Goal: Information Seeking & Learning: Learn about a topic

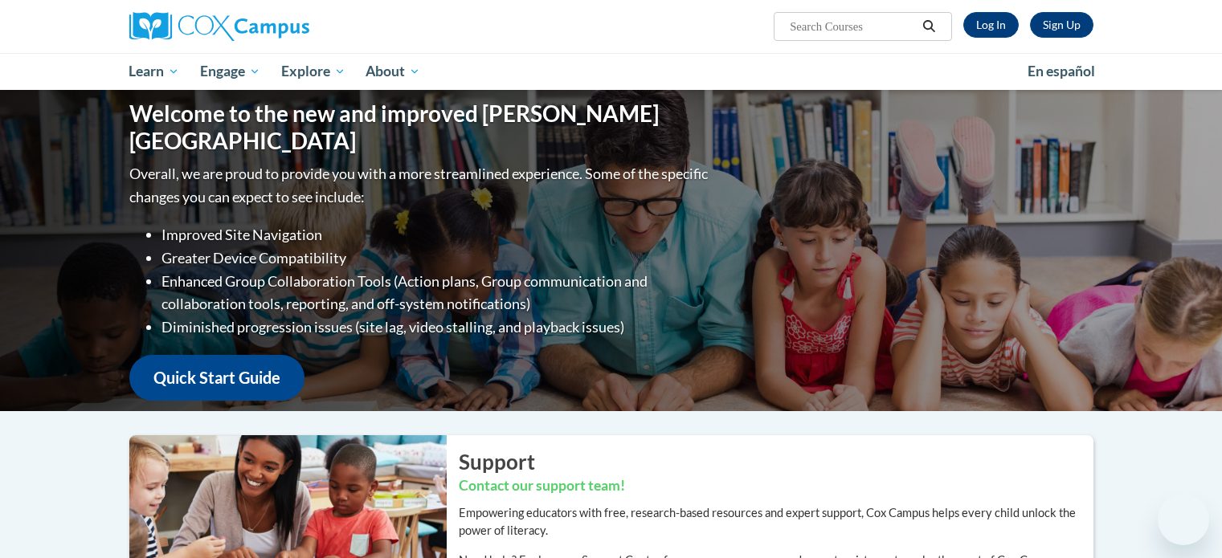
click at [986, 25] on link "Log In" at bounding box center [990, 25] width 55 height 26
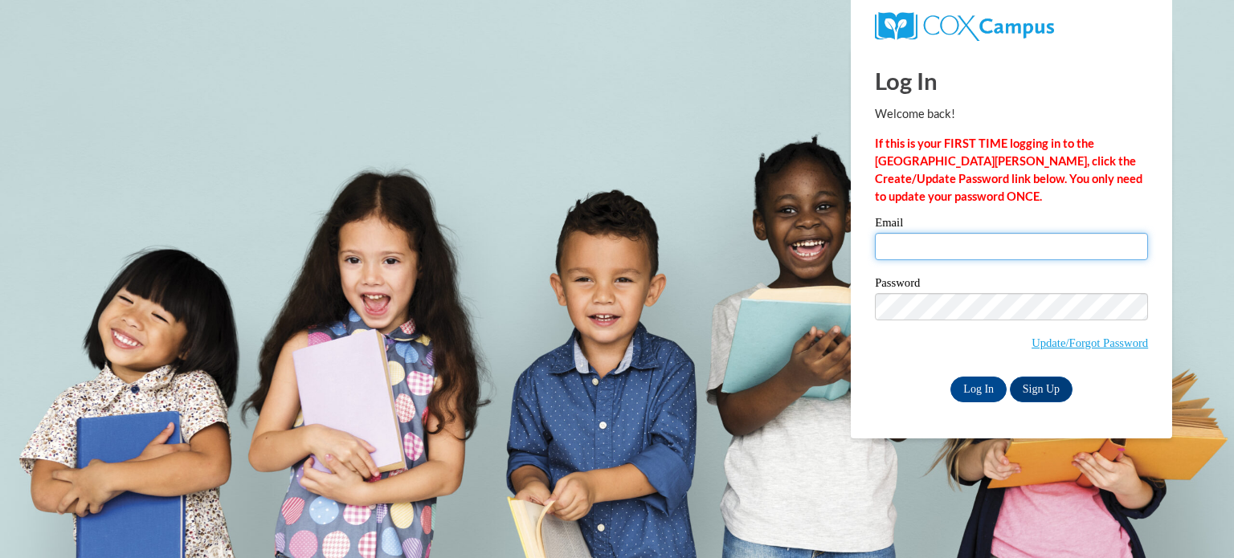
click at [910, 242] on input "Email" at bounding box center [1011, 246] width 273 height 27
type input "leswanso@kusd.edu"
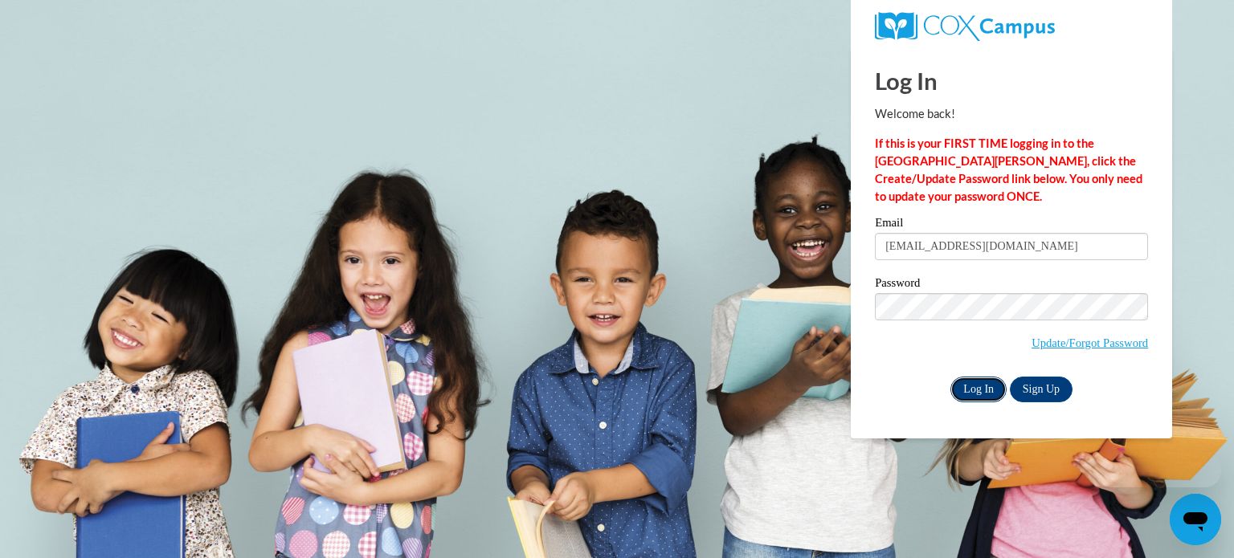
click at [990, 388] on input "Log In" at bounding box center [978, 390] width 56 height 26
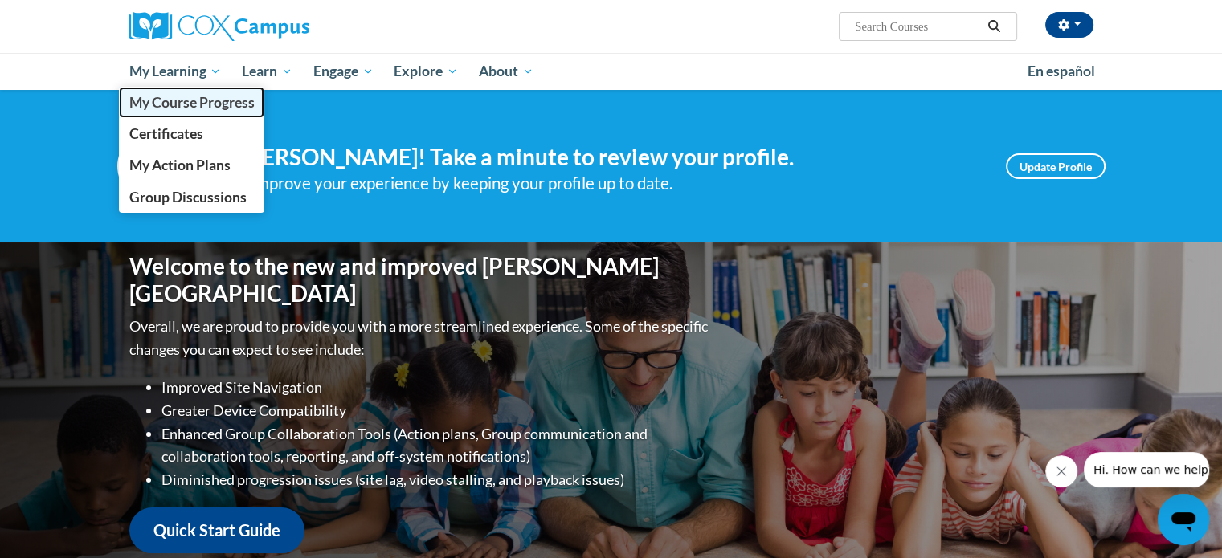
click at [178, 108] on span "My Course Progress" at bounding box center [191, 102] width 125 height 17
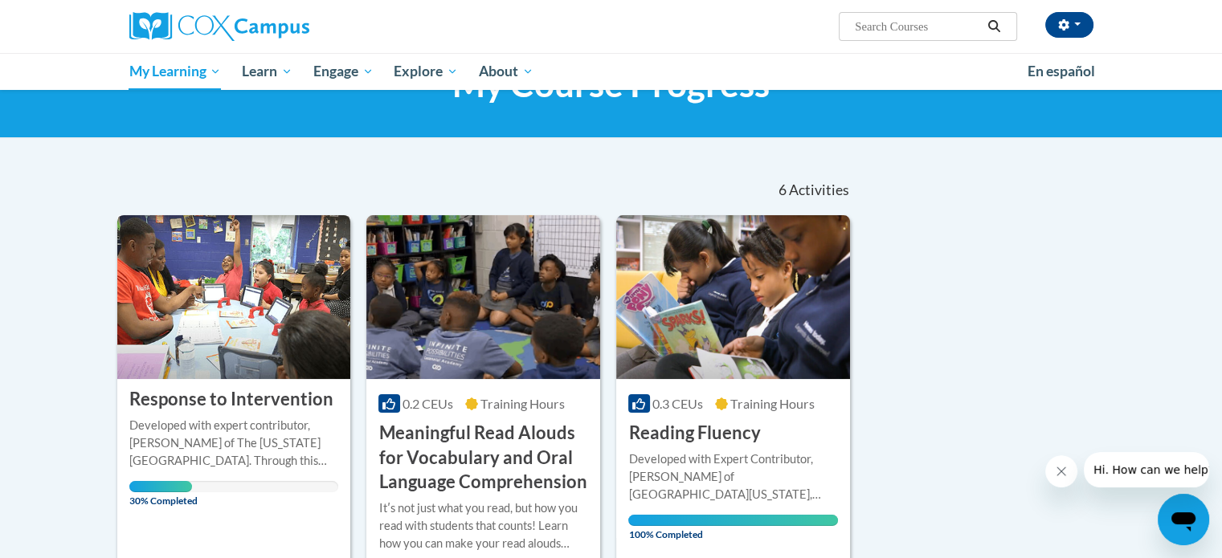
click at [216, 425] on div "Developed with expert contributor, Dr. Laura Justice of The Ohio State Universi…" at bounding box center [234, 443] width 210 height 53
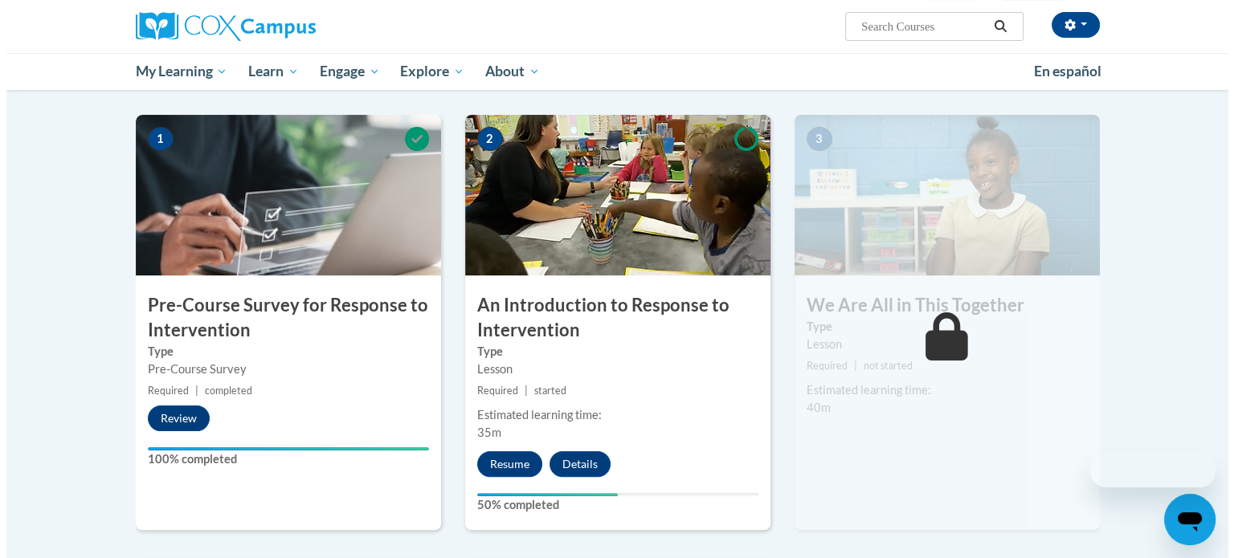
scroll to position [372, 0]
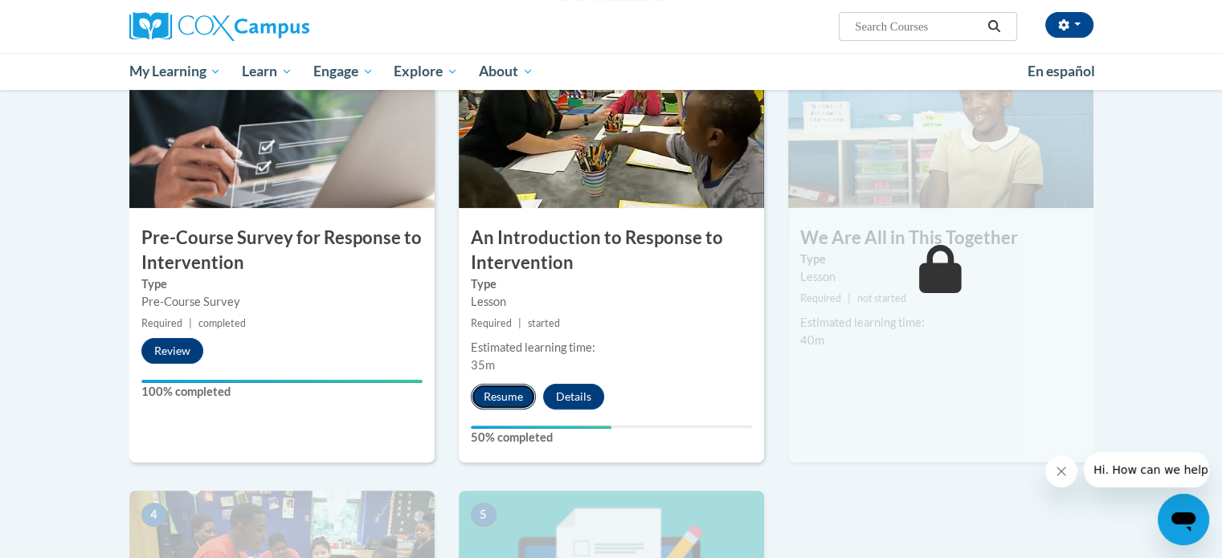
click at [517, 398] on button "Resume" at bounding box center [503, 397] width 65 height 26
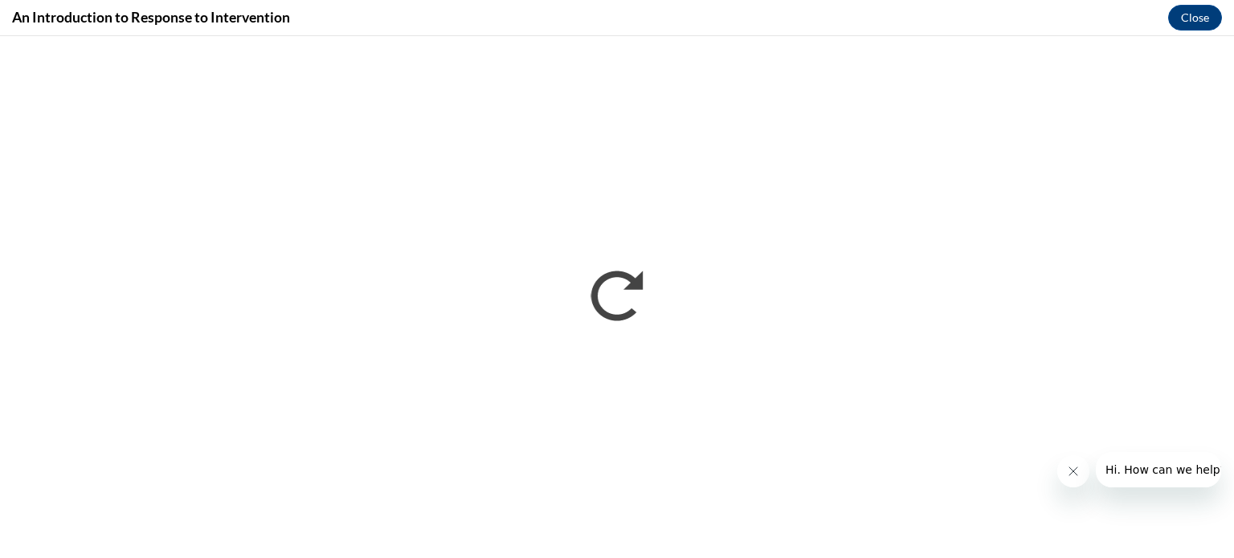
scroll to position [0, 0]
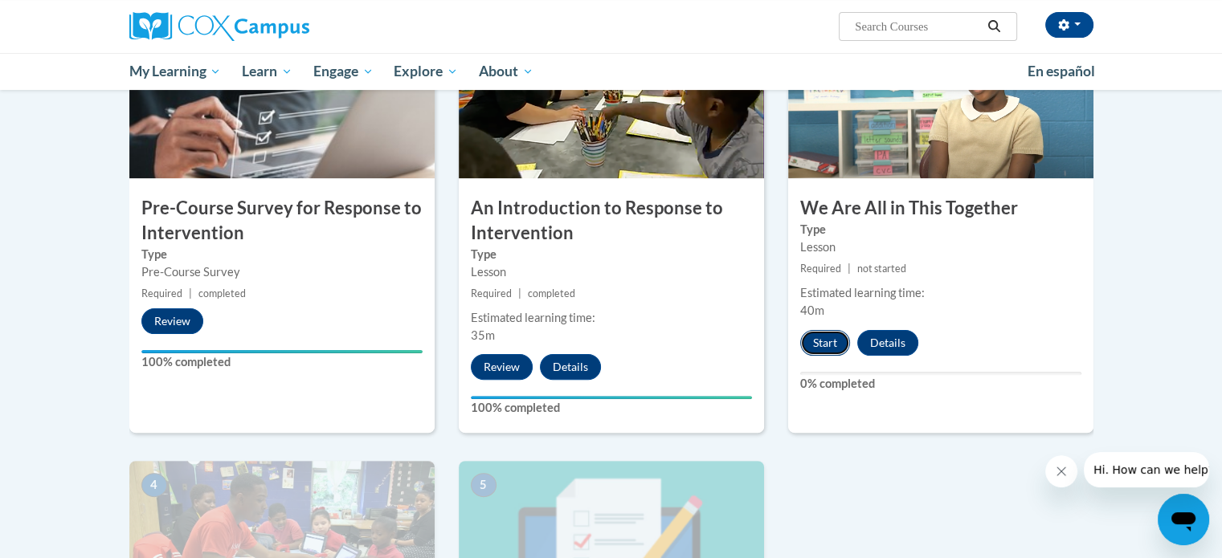
click at [815, 334] on button "Start" at bounding box center [825, 343] width 50 height 26
